Goal: Browse casually: Explore the website without a specific task or goal

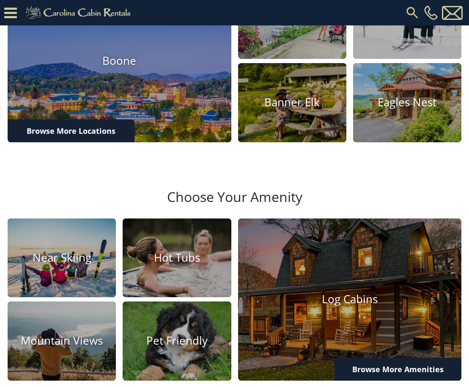
scroll to position [291, 0]
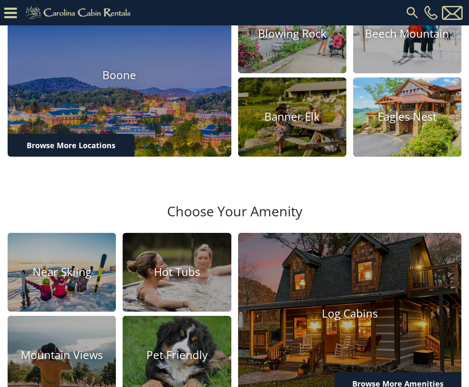
click at [403, 124] on h4 "Eagles Nest" at bounding box center [407, 116] width 108 height 13
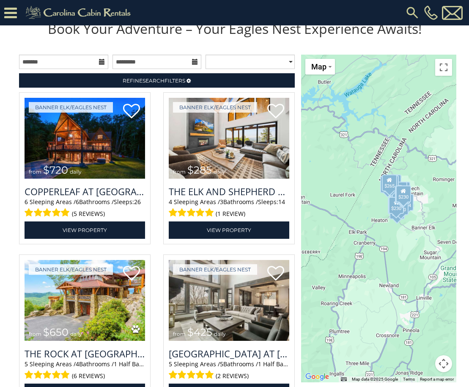
scroll to position [784, 0]
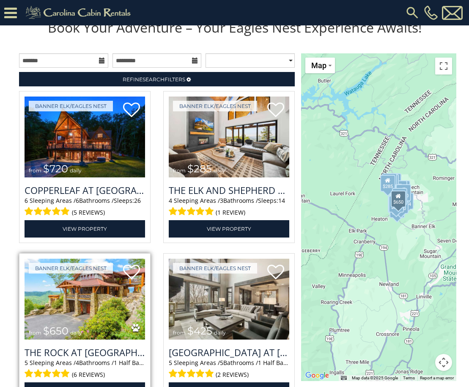
click at [82, 325] on img at bounding box center [85, 299] width 121 height 81
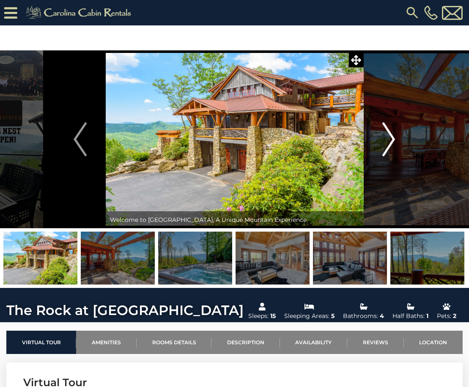
click at [393, 139] on img "Next" at bounding box center [388, 139] width 13 height 34
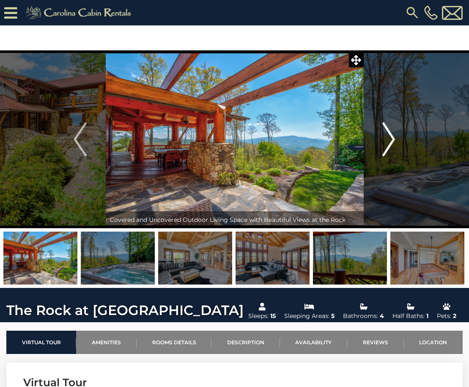
click at [393, 139] on img "Next" at bounding box center [388, 139] width 13 height 34
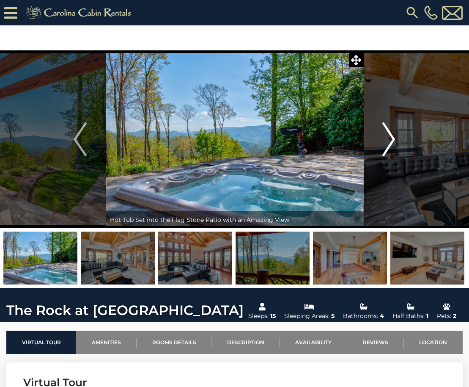
click at [393, 139] on img "Next" at bounding box center [388, 139] width 13 height 34
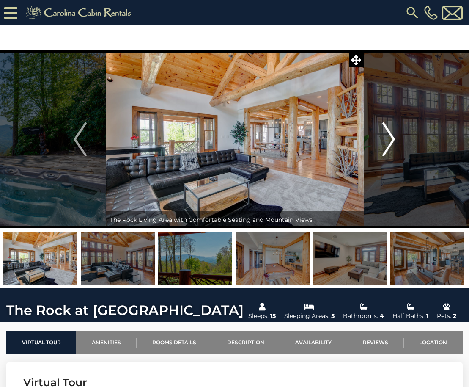
click at [393, 139] on img "Next" at bounding box center [388, 139] width 13 height 34
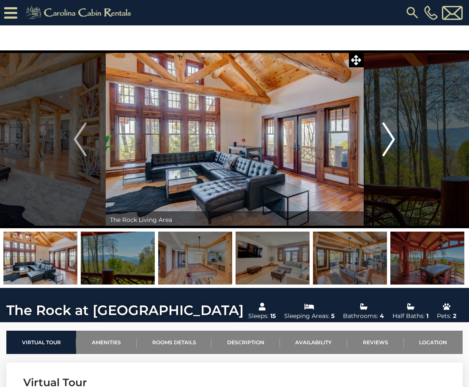
click at [393, 139] on img "Next" at bounding box center [388, 139] width 13 height 34
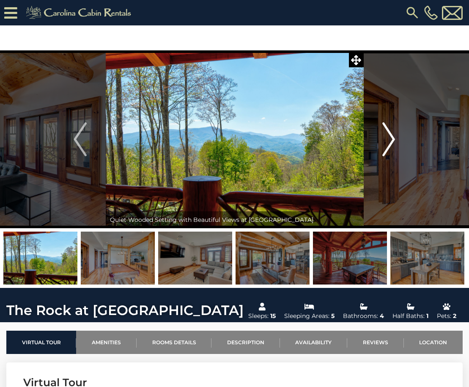
click at [393, 139] on img "Next" at bounding box center [388, 139] width 13 height 34
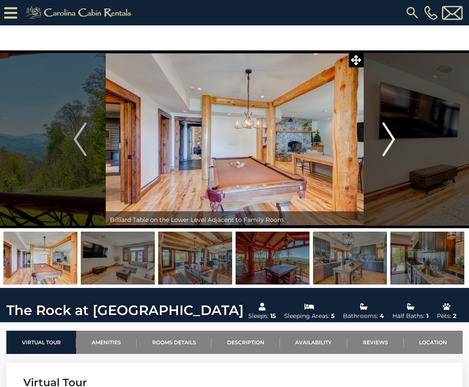
click at [393, 139] on img "Next" at bounding box center [388, 139] width 13 height 34
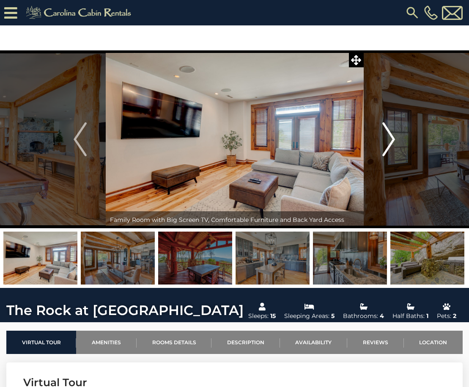
click at [393, 139] on img "Next" at bounding box center [388, 139] width 13 height 34
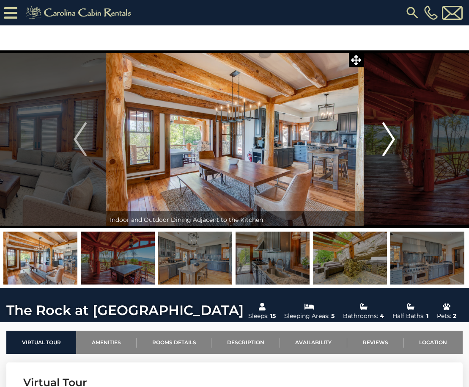
click at [393, 139] on img "Next" at bounding box center [388, 139] width 13 height 34
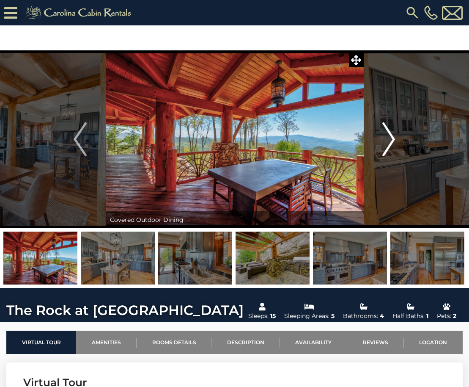
click at [393, 139] on img "Next" at bounding box center [388, 139] width 13 height 34
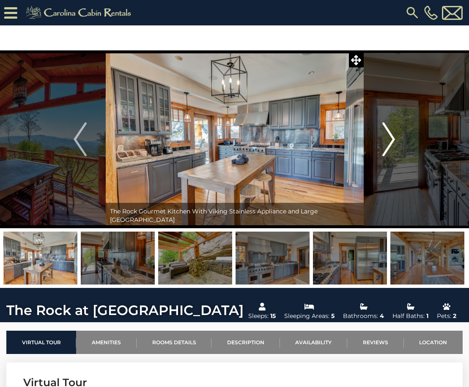
click at [393, 139] on img "Next" at bounding box center [388, 139] width 13 height 34
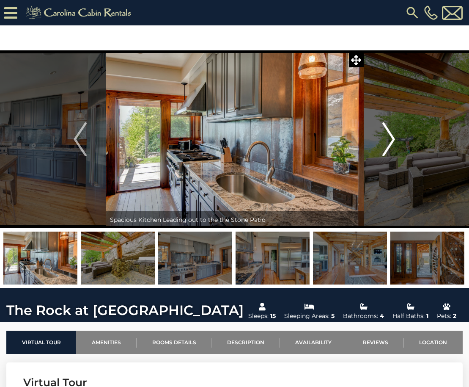
click at [393, 139] on img "Next" at bounding box center [388, 139] width 13 height 34
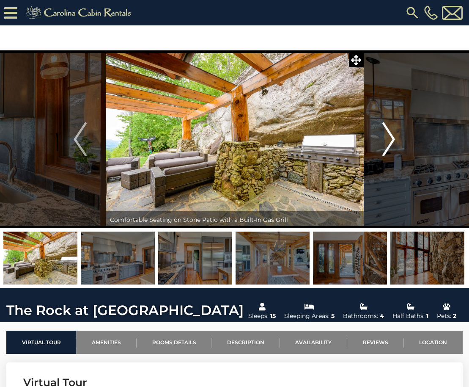
click at [393, 139] on img "Next" at bounding box center [388, 139] width 13 height 34
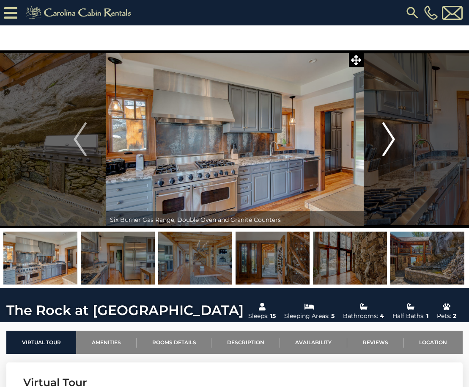
click at [393, 139] on img "Next" at bounding box center [388, 139] width 13 height 34
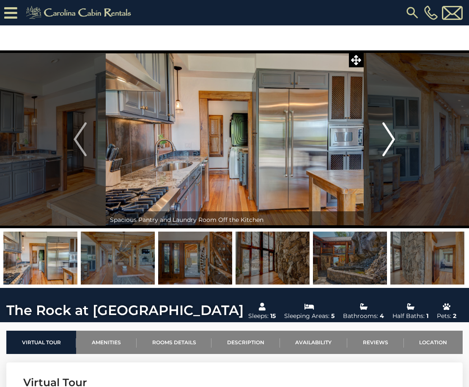
click at [393, 139] on img "Next" at bounding box center [388, 139] width 13 height 34
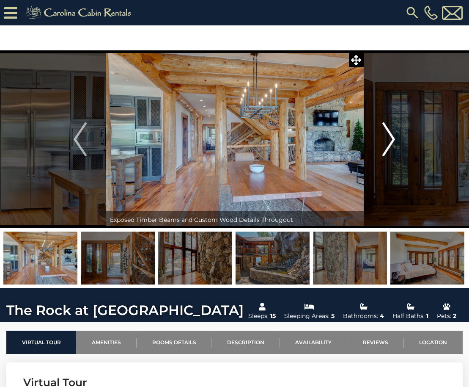
click at [393, 139] on img "Next" at bounding box center [388, 139] width 13 height 34
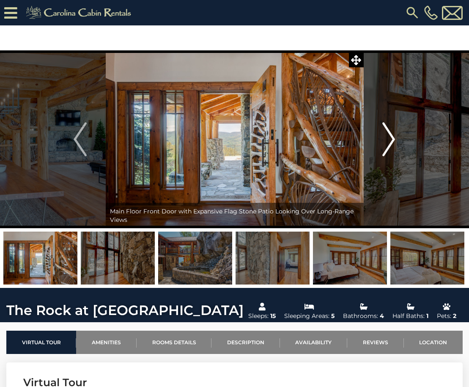
click at [393, 139] on img "Next" at bounding box center [388, 139] width 13 height 34
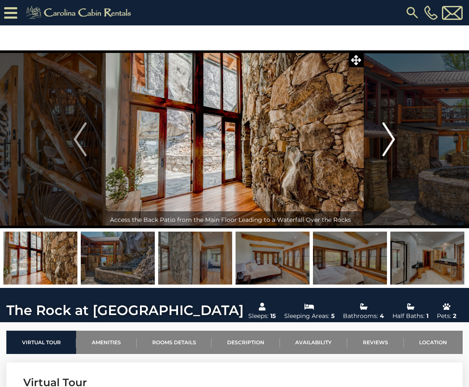
click at [393, 139] on img "Next" at bounding box center [388, 139] width 13 height 34
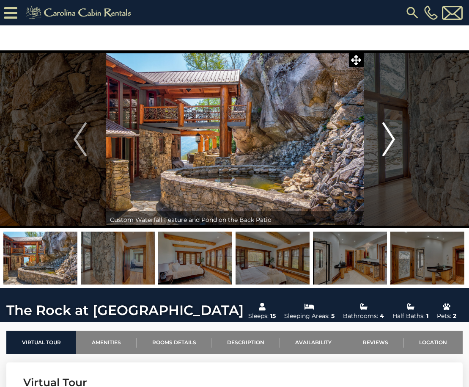
click at [393, 139] on img "Next" at bounding box center [388, 139] width 13 height 34
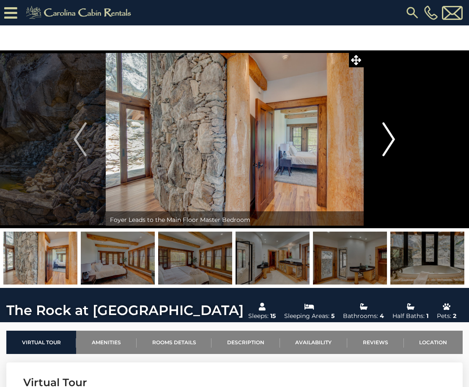
click at [393, 139] on img "Next" at bounding box center [388, 139] width 13 height 34
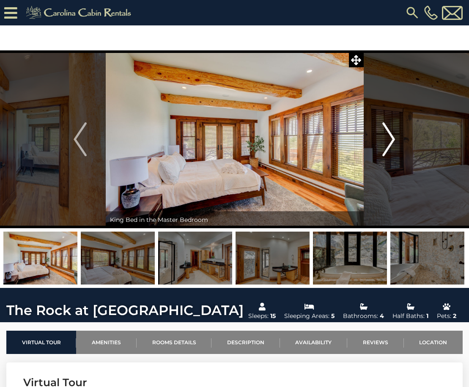
click at [393, 139] on img "Next" at bounding box center [388, 139] width 13 height 34
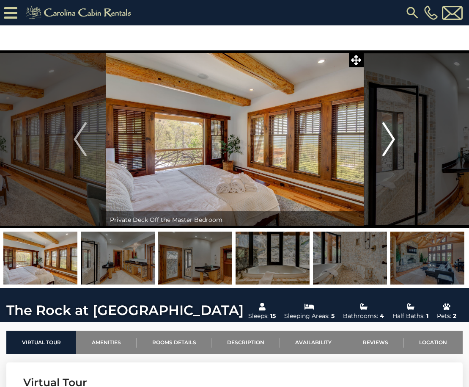
click at [393, 139] on img "Next" at bounding box center [388, 139] width 13 height 34
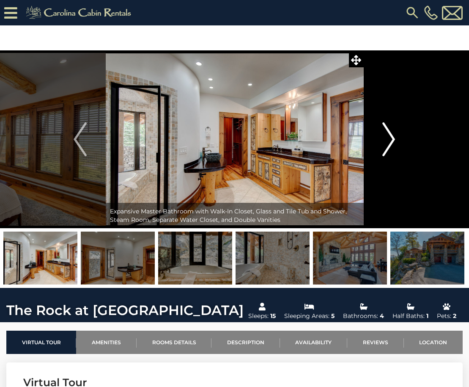
click at [393, 139] on img "Next" at bounding box center [388, 139] width 13 height 34
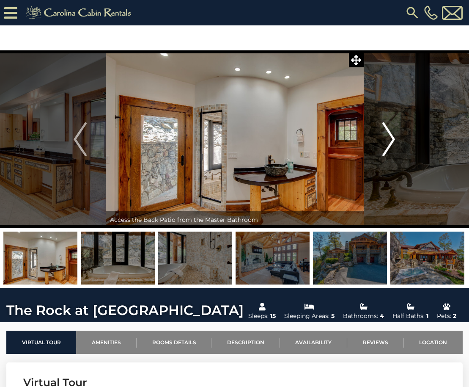
click at [393, 139] on img "Next" at bounding box center [388, 139] width 13 height 34
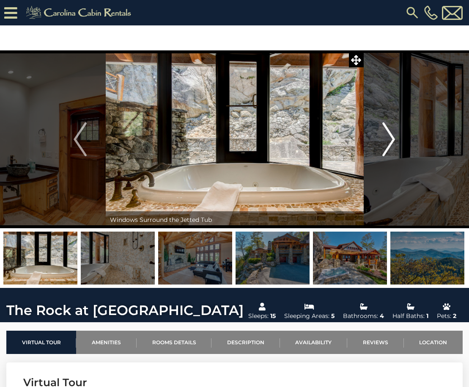
click at [393, 139] on img "Next" at bounding box center [388, 139] width 13 height 34
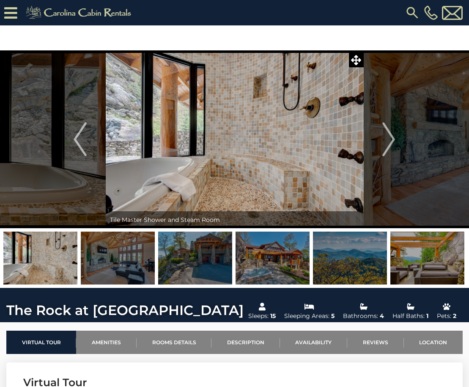
click at [350, 259] on img at bounding box center [350, 257] width 74 height 53
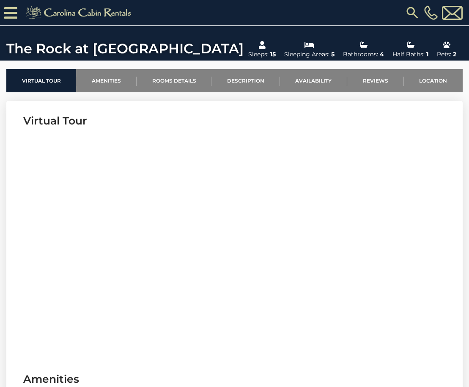
scroll to position [302, 0]
